Goal: Task Accomplishment & Management: Use online tool/utility

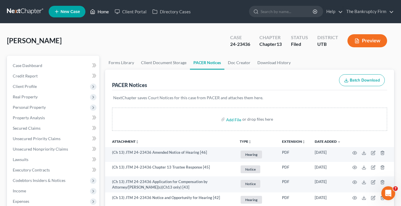
click at [101, 14] on link "Home" at bounding box center [99, 11] width 25 height 10
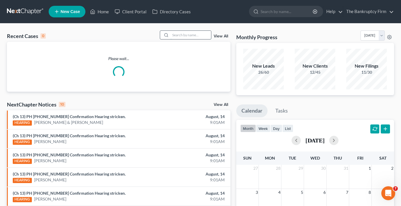
click at [187, 33] on input "search" at bounding box center [191, 35] width 41 height 8
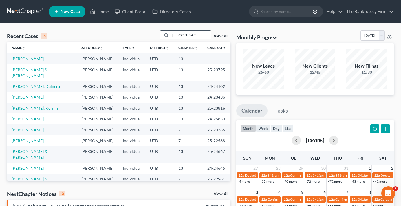
type input "[PERSON_NAME]"
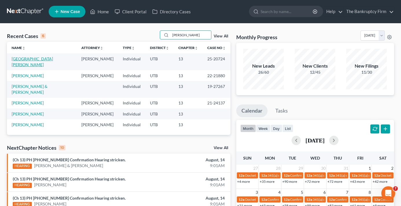
click at [29, 60] on link "[GEOGRAPHIC_DATA][PERSON_NAME]" at bounding box center [32, 61] width 41 height 11
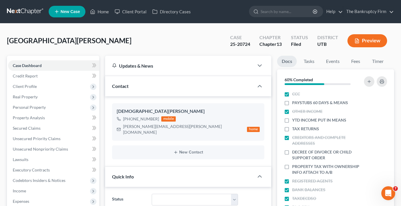
scroll to position [45, 0]
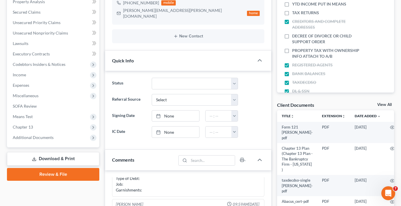
click at [380, 104] on link "View All" at bounding box center [385, 105] width 14 height 4
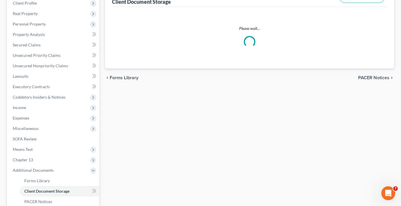
scroll to position [20, 0]
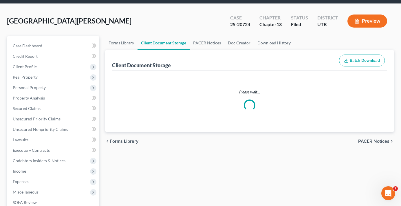
select select "30"
select select "26"
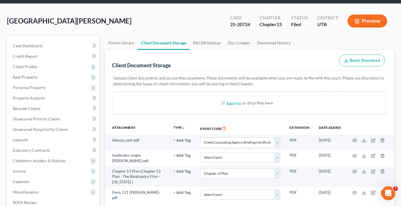
scroll to position [0, 0]
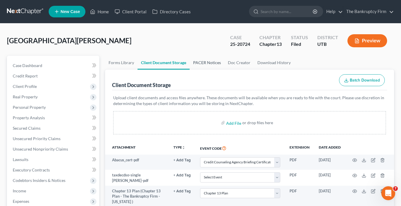
click at [210, 66] on link "PACER Notices" at bounding box center [207, 63] width 35 height 14
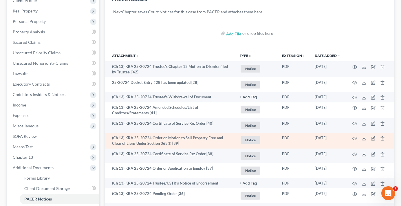
scroll to position [87, 0]
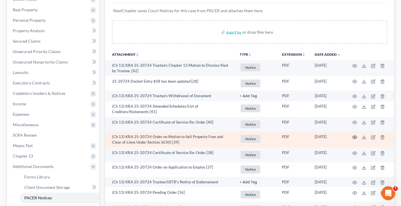
click at [354, 138] on icon "button" at bounding box center [355, 137] width 5 height 5
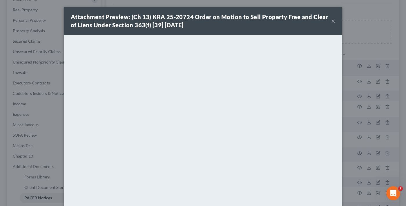
click at [135, 26] on strong "Attachment Preview: (Ch 13) KRA 25-20724 Order on Motion to Sell Property Free …" at bounding box center [199, 20] width 257 height 15
click at [96, 25] on strong "Attachment Preview: (Ch 13) KRA 25-20724 Order on Motion to Sell Property Free …" at bounding box center [199, 20] width 257 height 15
click at [331, 20] on button "×" at bounding box center [333, 20] width 4 height 7
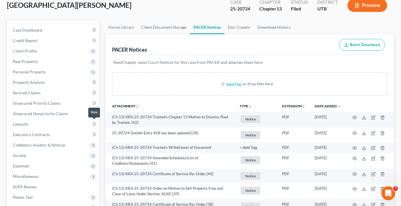
scroll to position [0, 0]
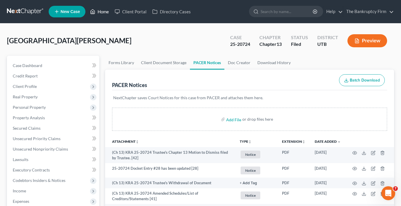
click at [103, 9] on link "Home" at bounding box center [99, 11] width 25 height 10
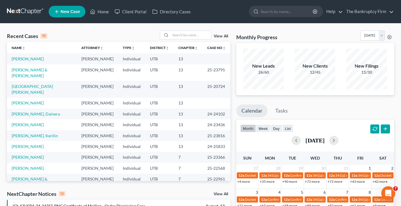
click at [83, 33] on div "Recent Cases 15 View All" at bounding box center [119, 35] width 224 height 11
click at [117, 36] on div "Recent Cases 15 View All" at bounding box center [119, 35] width 224 height 11
click at [28, 70] on link "[PERSON_NAME] & [PERSON_NAME]" at bounding box center [30, 72] width 36 height 11
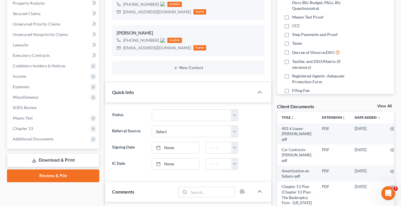
scroll to position [116, 0]
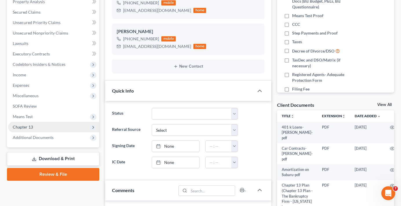
click at [24, 128] on span "Chapter 13" at bounding box center [23, 126] width 20 height 5
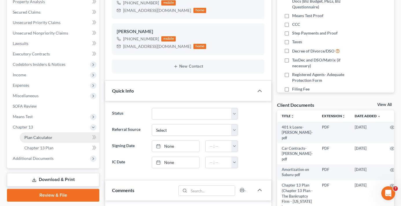
click at [43, 136] on span "Plan Calculator" at bounding box center [38, 137] width 28 height 5
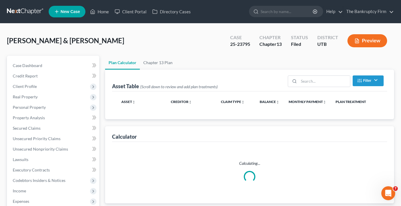
select select "59"
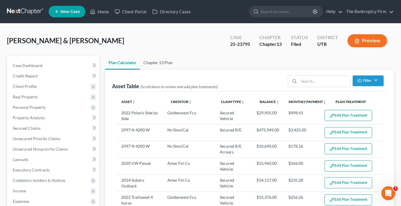
click at [161, 58] on link "Chapter 13 Plan" at bounding box center [158, 63] width 36 height 14
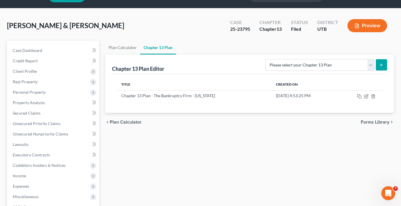
scroll to position [29, 0]
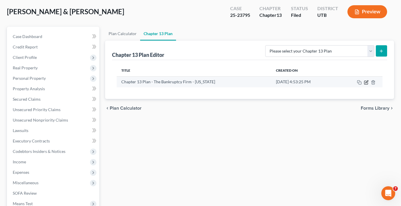
click at [365, 82] on icon "button" at bounding box center [366, 82] width 5 height 5
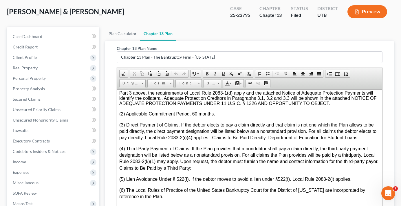
scroll to position [1826, 0]
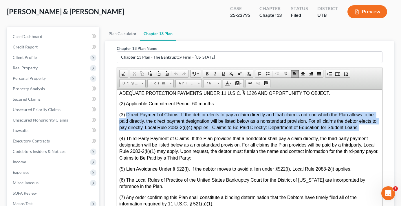
drag, startPoint x: 361, startPoint y: 138, endPoint x: 126, endPoint y: 125, distance: 235.6
click at [126, 125] on p "(3) Direct Payment of Claims. If the debtor elects to pay a claim directly and …" at bounding box center [249, 123] width 261 height 24
copy span "Direct Payment of Claims. If the debtor elects to pay a claim directly and that…"
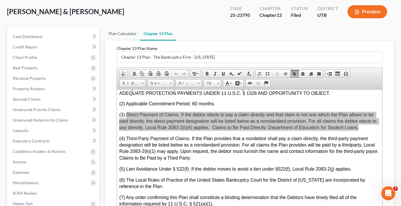
click at [126, 34] on link "Plan Calculator" at bounding box center [122, 34] width 35 height 14
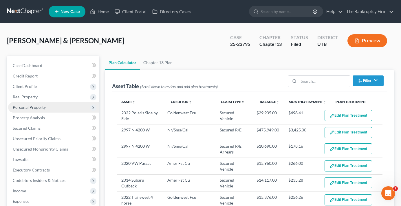
select select "59"
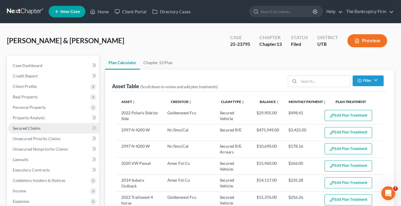
click at [29, 129] on span "Secured Claims" at bounding box center [27, 127] width 28 height 5
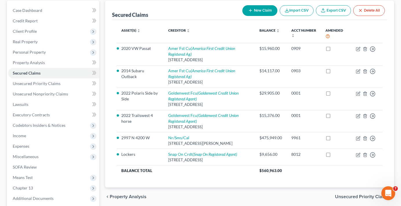
scroll to position [58, 0]
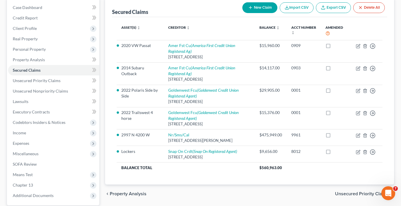
drag, startPoint x: 103, startPoint y: 11, endPoint x: 121, endPoint y: 20, distance: 20.9
click at [103, 11] on div "Secured Claims New Claim Import CSV Export CSV Delete All Asset(s) expand_more …" at bounding box center [249, 118] width 295 height 241
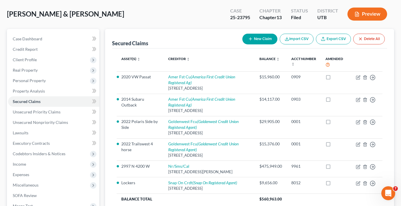
scroll to position [0, 0]
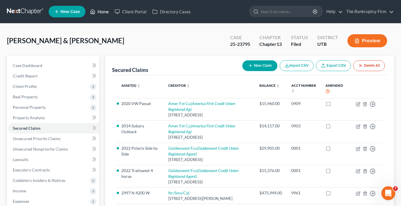
click at [102, 14] on link "Home" at bounding box center [99, 11] width 25 height 10
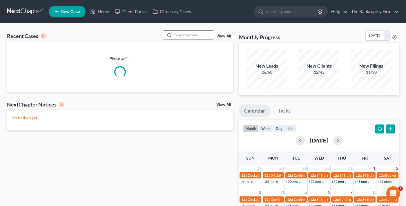
click at [186, 34] on input "search" at bounding box center [193, 35] width 41 height 8
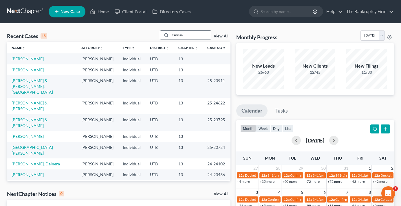
type input "tanissa"
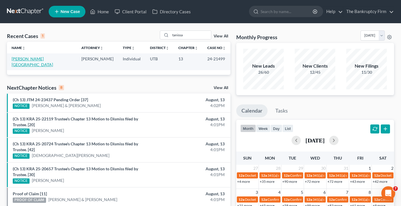
click at [23, 59] on link "[PERSON_NAME][GEOGRAPHIC_DATA]" at bounding box center [32, 61] width 41 height 11
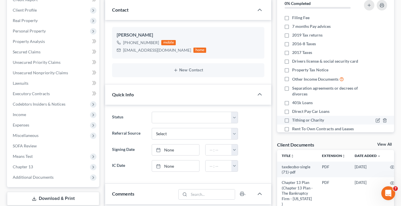
scroll to position [87, 0]
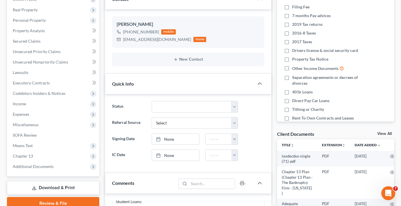
click at [385, 132] on link "View All" at bounding box center [385, 134] width 14 height 4
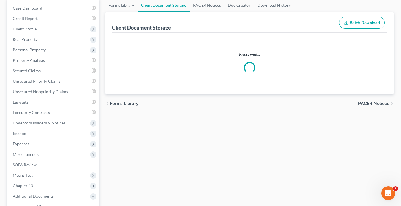
scroll to position [1, 0]
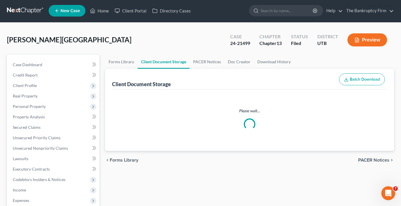
select select "30"
select select "26"
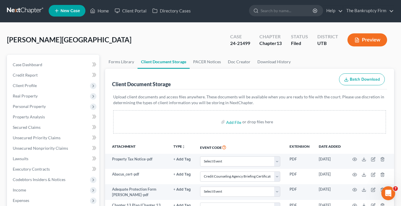
scroll to position [0, 0]
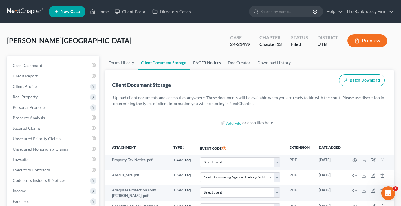
click at [207, 66] on link "PACER Notices" at bounding box center [207, 63] width 35 height 14
